Goal: Information Seeking & Learning: Find specific fact

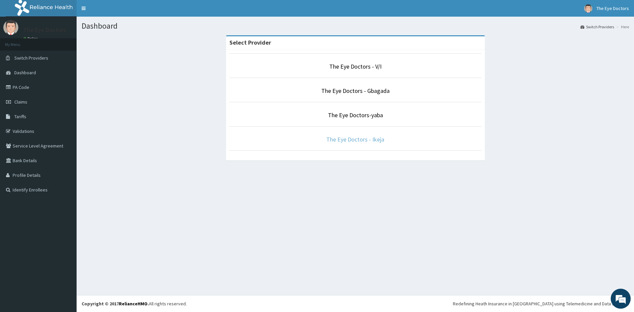
click at [373, 140] on link "The Eye Doctors - Ikeja" at bounding box center [355, 140] width 58 height 8
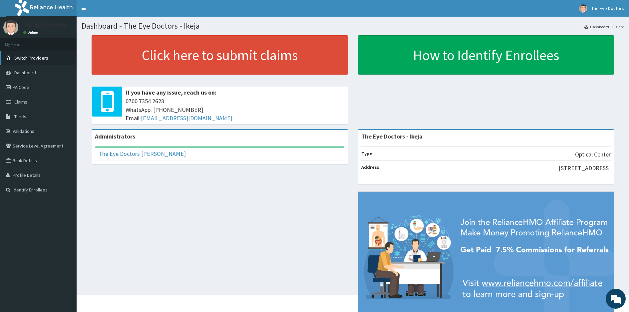
click at [33, 63] on link "Switch Providers" at bounding box center [38, 58] width 77 height 15
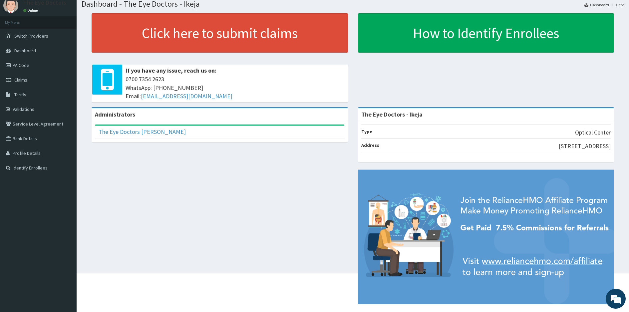
scroll to position [32, 0]
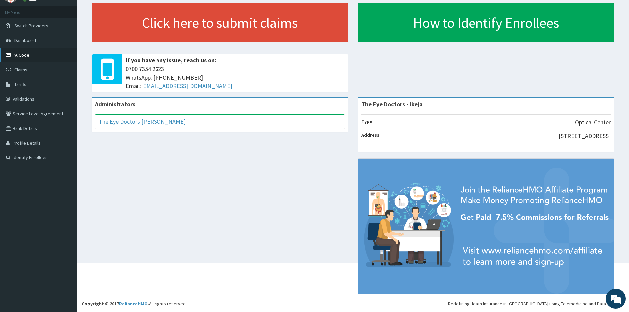
click at [30, 55] on link "PA Code" at bounding box center [38, 55] width 77 height 15
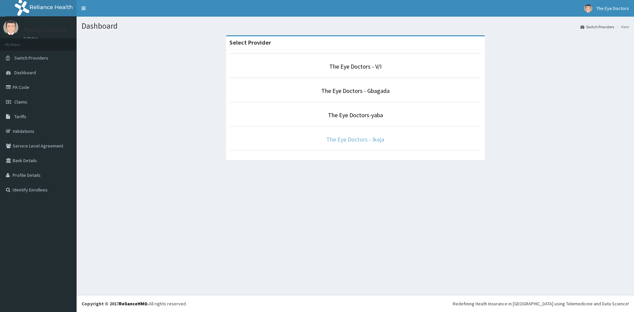
click at [372, 140] on link "The Eye Doctors - Ikeja" at bounding box center [355, 140] width 58 height 8
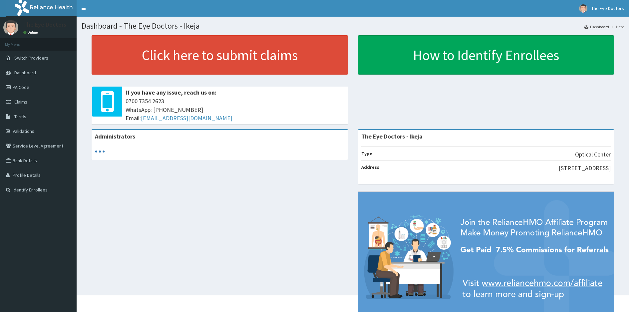
click at [39, 89] on link "PA Code" at bounding box center [38, 87] width 77 height 15
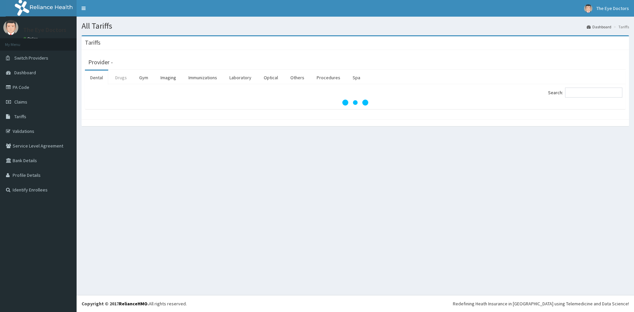
click at [118, 73] on link "Drugs" at bounding box center [121, 78] width 22 height 14
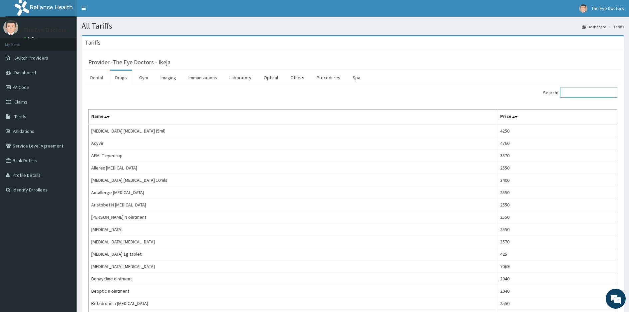
click at [580, 95] on input "Search:" at bounding box center [588, 93] width 57 height 10
paste input "Hypromellose Eye Drop"
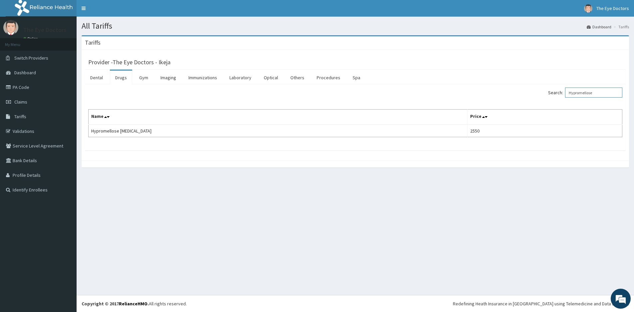
type input "Hypromellose"
click at [35, 85] on link "PA Code" at bounding box center [38, 87] width 77 height 15
click at [584, 90] on input "Search:" at bounding box center [593, 93] width 57 height 10
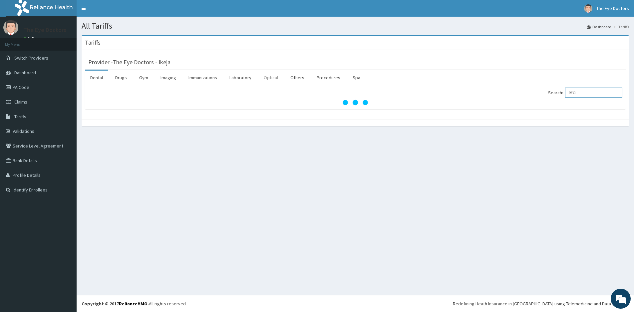
type input "REGI"
click at [268, 78] on link "Optical" at bounding box center [270, 78] width 25 height 14
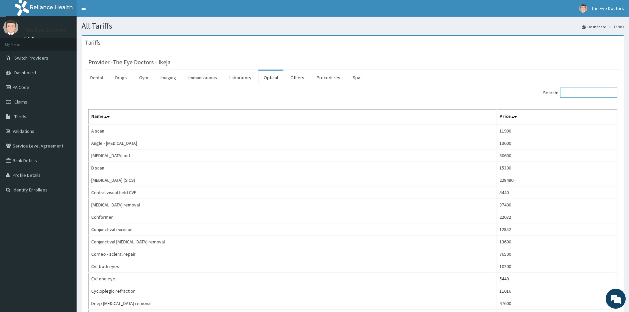
click at [587, 95] on input "Search:" at bounding box center [588, 93] width 57 height 10
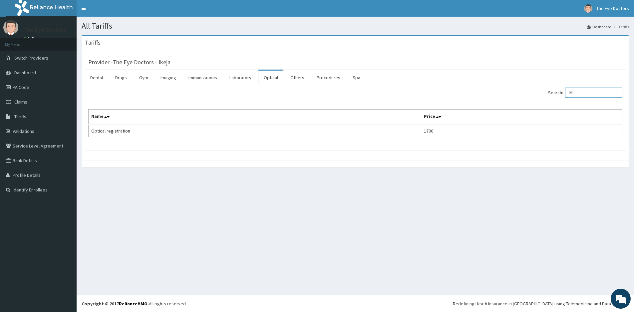
type input "R"
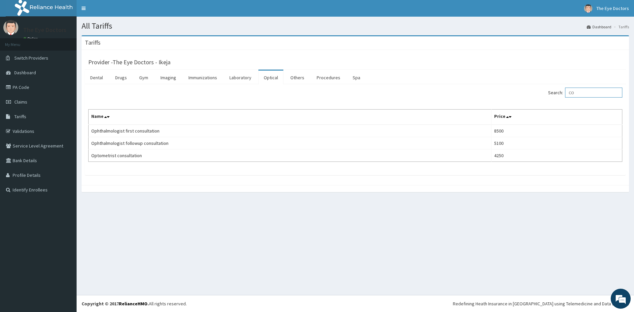
type input "C"
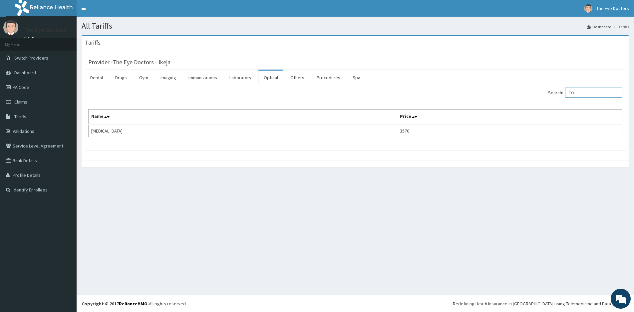
type input "T"
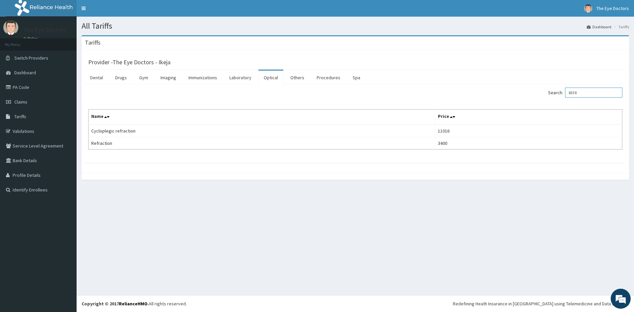
type input "REFR"
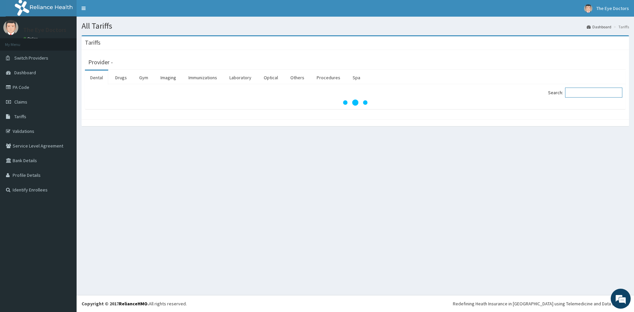
click at [576, 94] on input "Search:" at bounding box center [593, 93] width 57 height 10
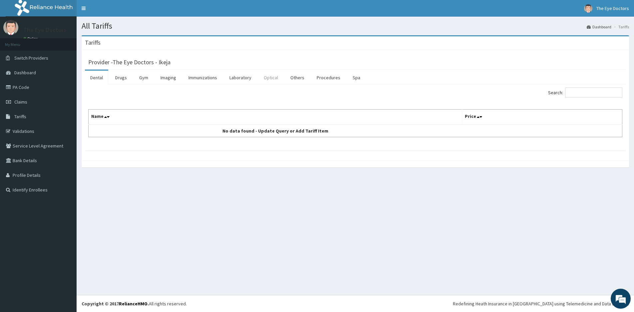
click at [267, 74] on link "Optical" at bounding box center [270, 78] width 25 height 14
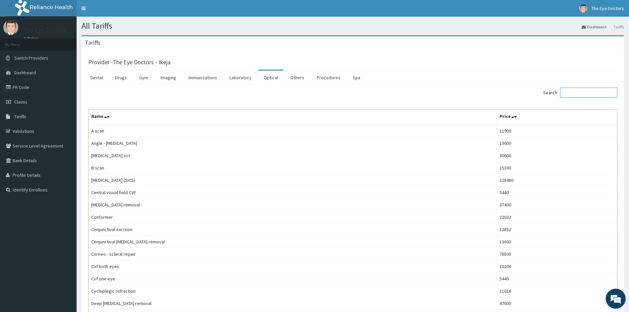
click at [592, 93] on input "Search:" at bounding box center [588, 93] width 57 height 10
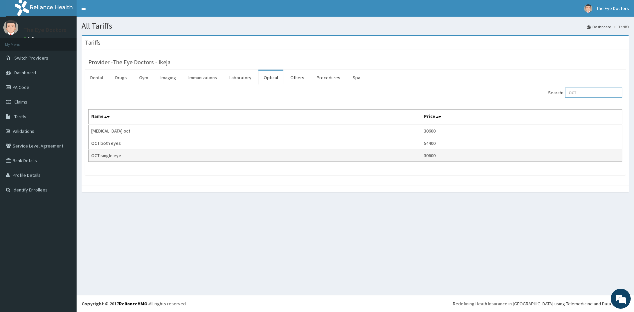
type input "OCT"
click at [125, 158] on td "OCT single eye" at bounding box center [255, 156] width 333 height 12
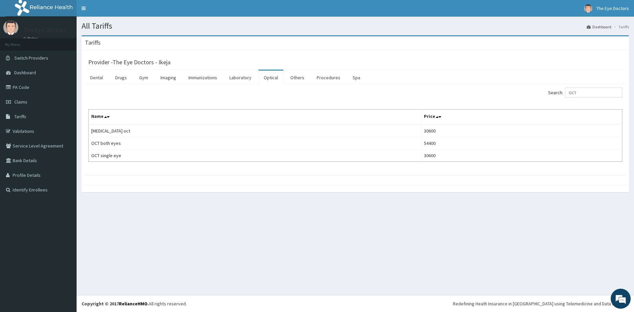
click at [355, 162] on table "Name Price [MEDICAL_DATA] oct 30600 OCT both eyes 54400 OCT single eye 30600" at bounding box center [355, 135] width 534 height 53
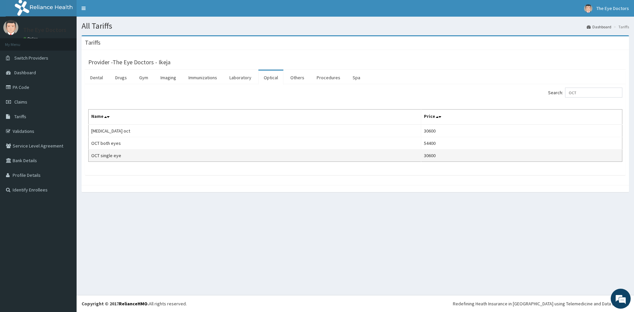
click at [301, 160] on td "OCT single eye" at bounding box center [255, 156] width 333 height 12
